Goal: Task Accomplishment & Management: Manage account settings

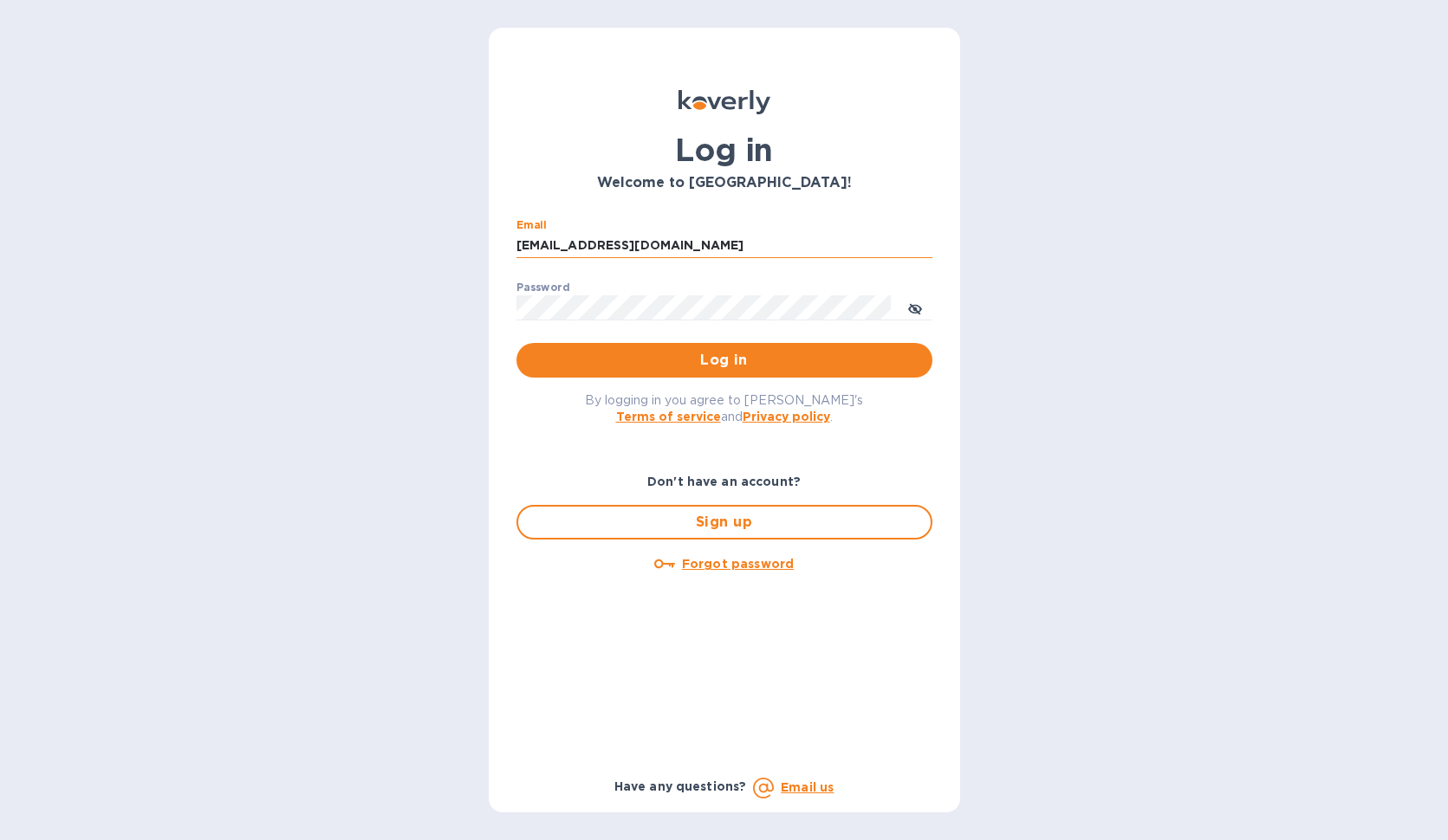
type input "[EMAIL_ADDRESS][DOMAIN_NAME]"
click at [683, 360] on span "Log in" at bounding box center [724, 360] width 388 height 21
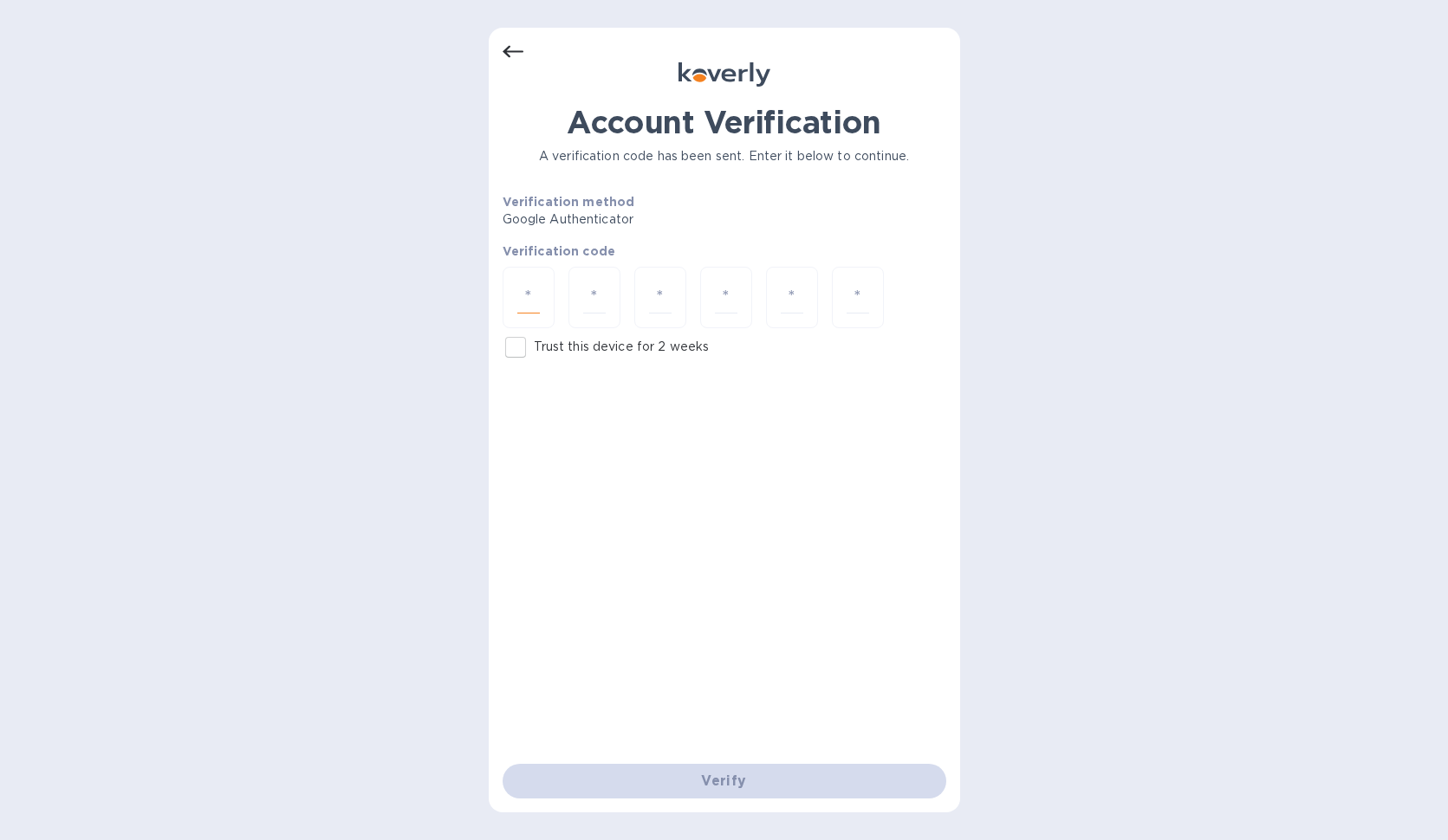
click at [534, 299] on input "number" at bounding box center [528, 297] width 23 height 32
type input "5"
type input "3"
type input "8"
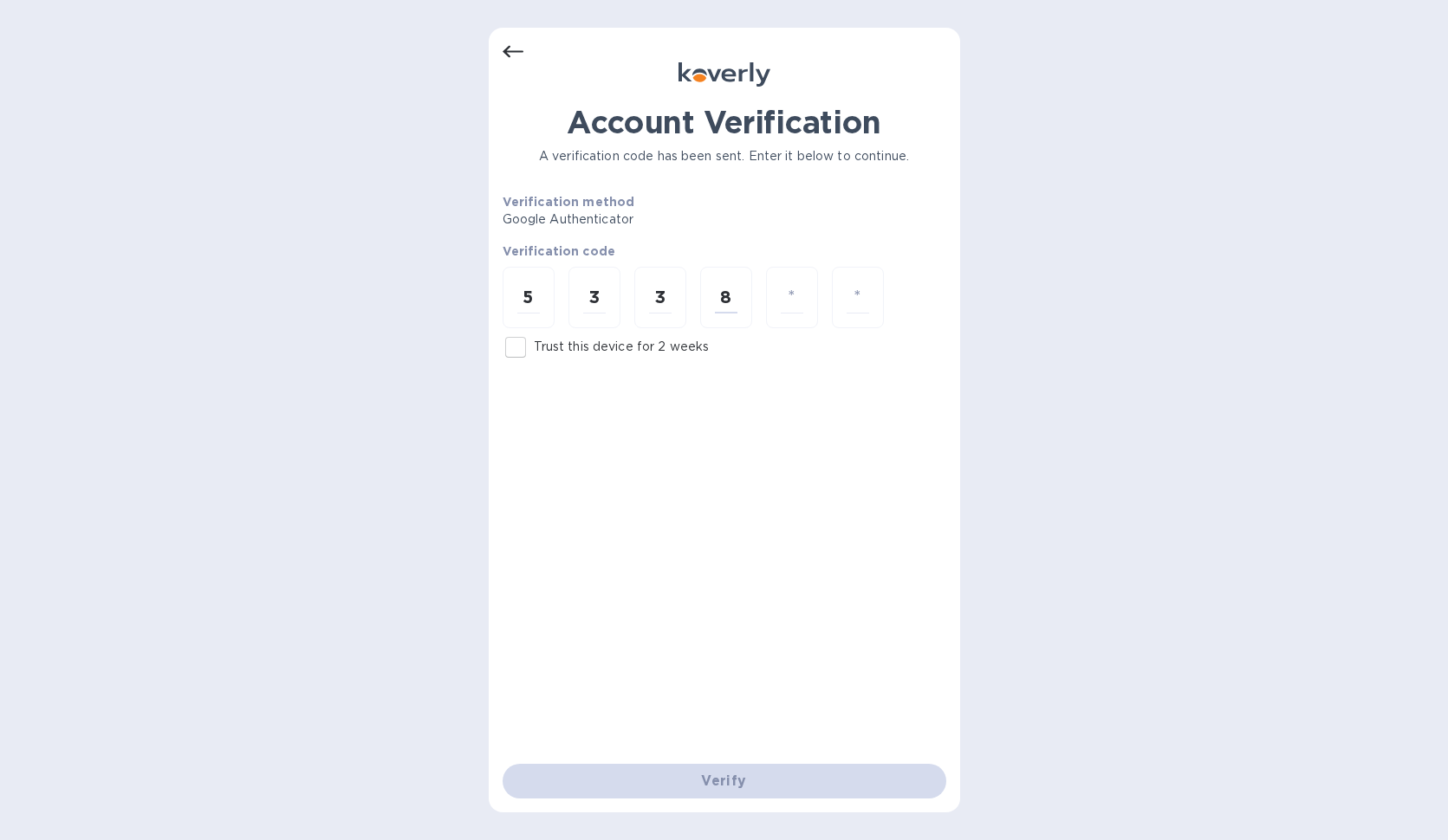
type input "6"
type input "9"
